Goal: Navigation & Orientation: Find specific page/section

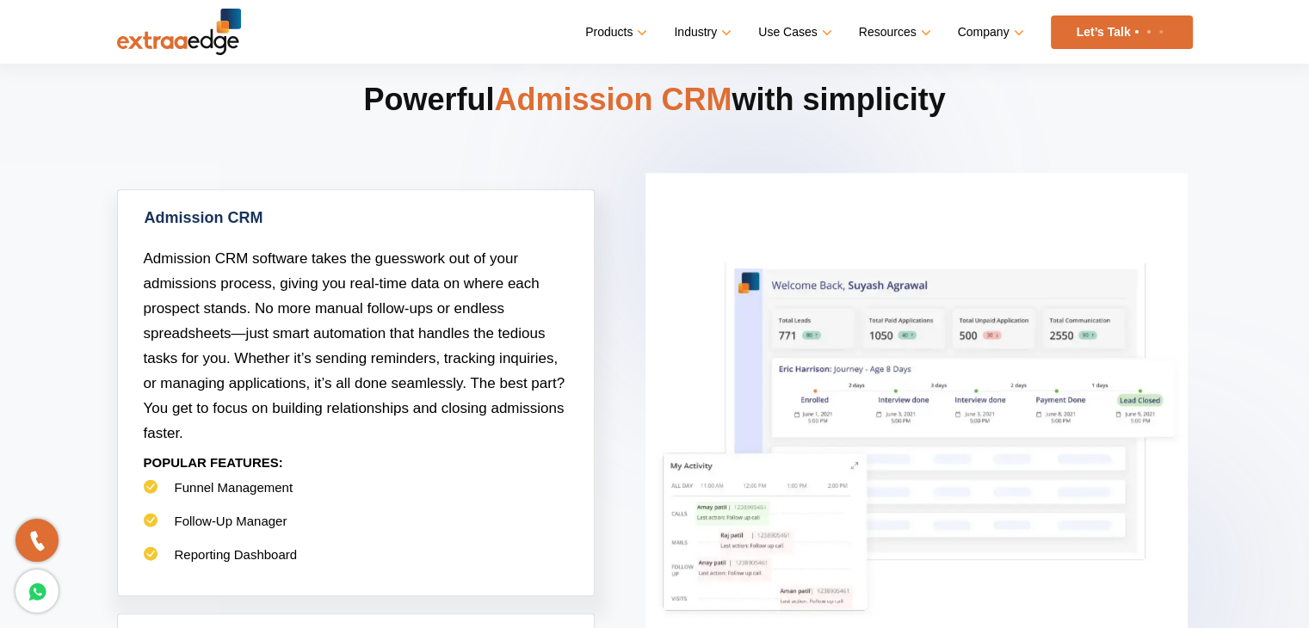
scroll to position [714, 0]
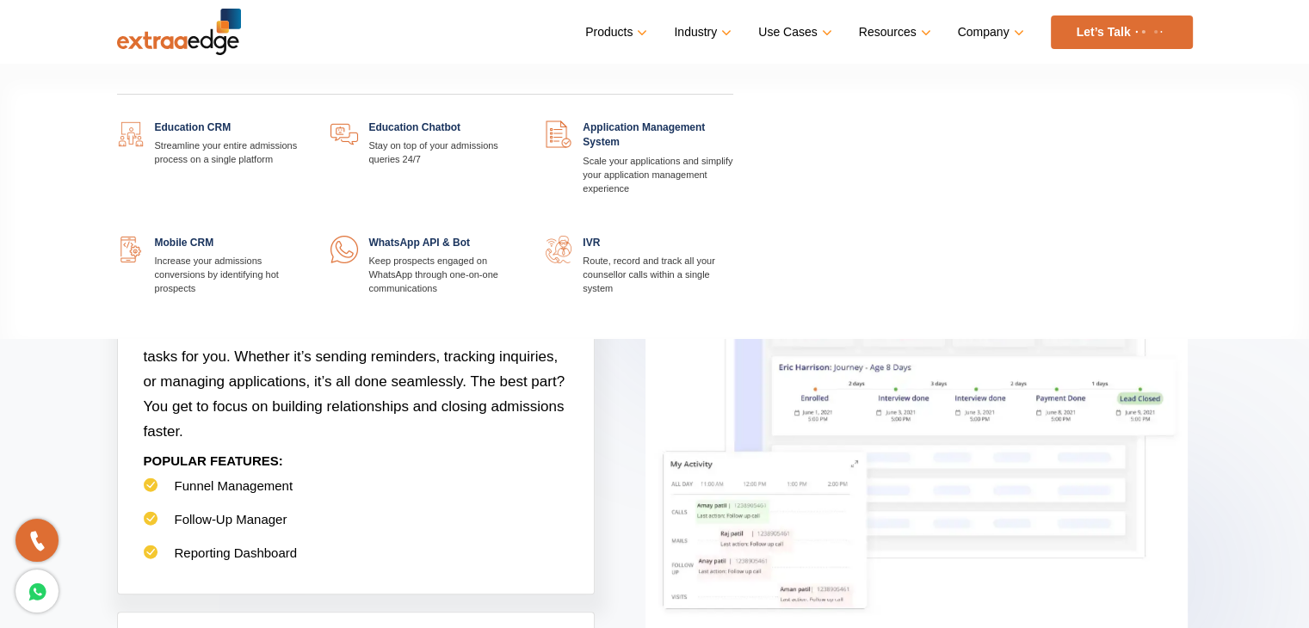
click at [305, 120] on link at bounding box center [305, 120] width 0 height 0
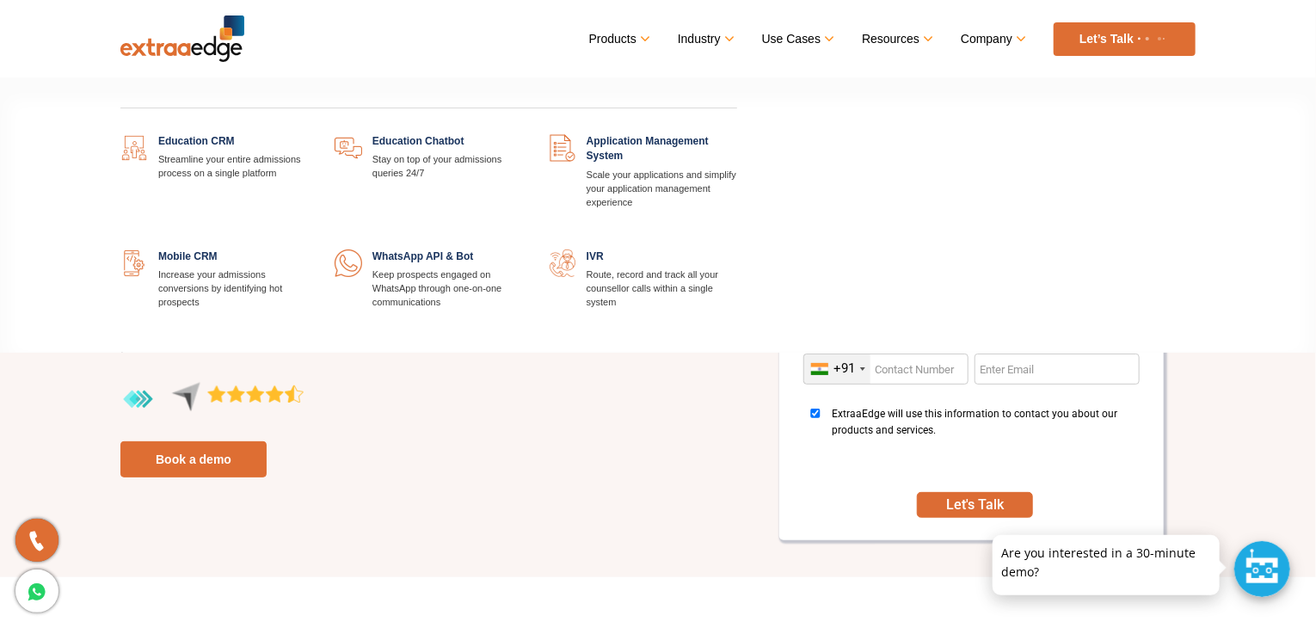
click at [309, 134] on link at bounding box center [309, 134] width 0 height 0
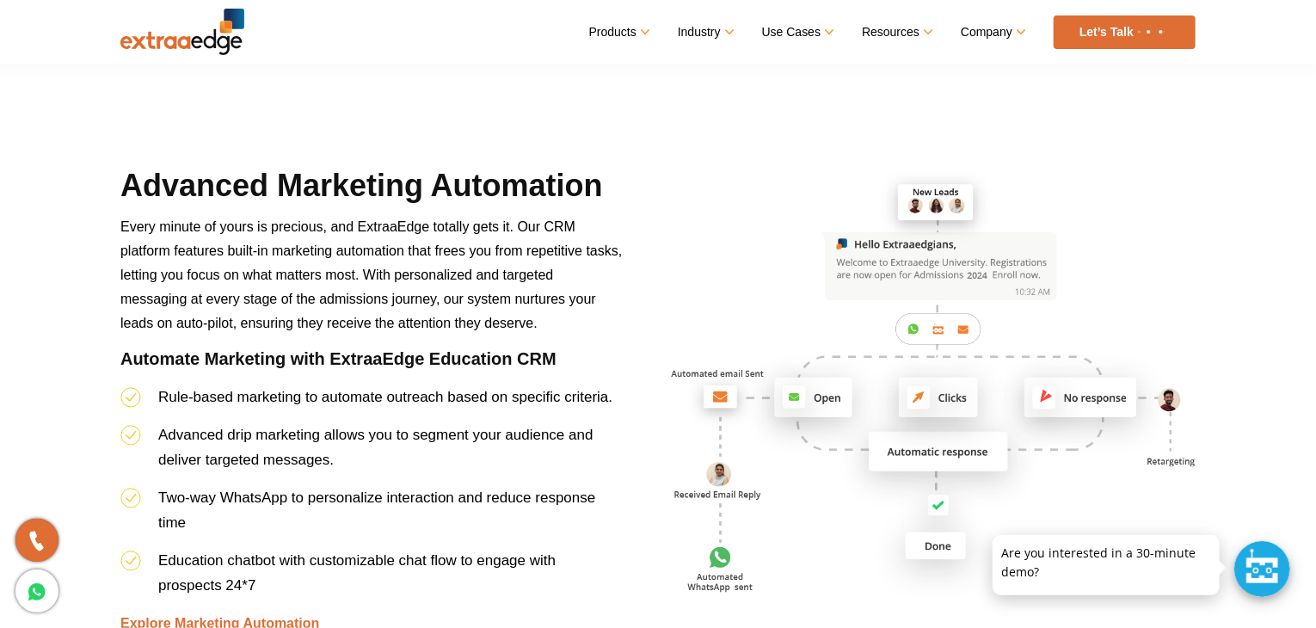
scroll to position [3987, 0]
